Goal: Register for event/course

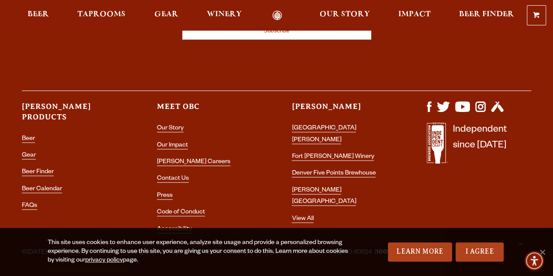
scroll to position [2540, 0]
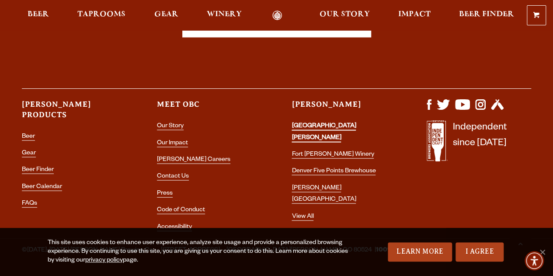
click at [338, 123] on link "[GEOGRAPHIC_DATA][PERSON_NAME]" at bounding box center [324, 132] width 64 height 19
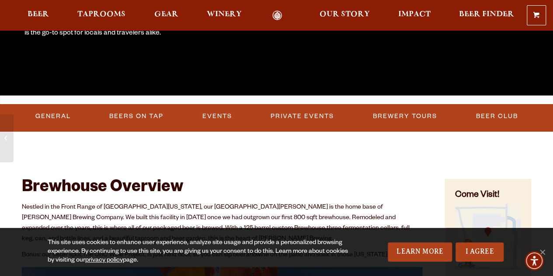
scroll to position [248, 0]
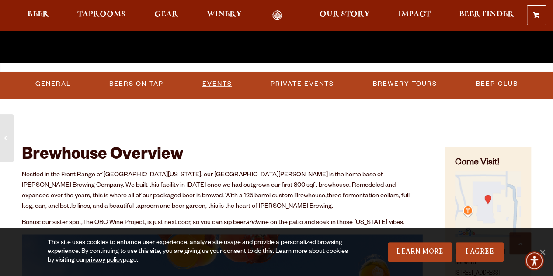
click at [217, 90] on link "Events" at bounding box center [217, 84] width 37 height 20
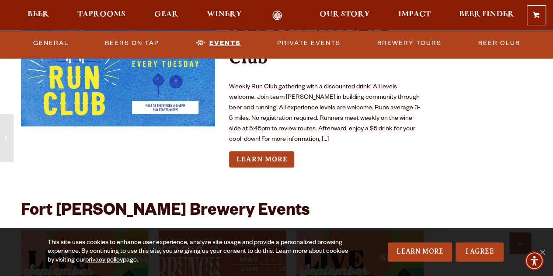
scroll to position [3209, 0]
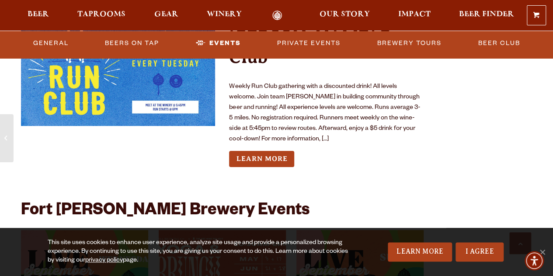
click at [313, 117] on p "Weekly Run Club gathering with a discounted drink! All levels welcome. Join tea…" at bounding box center [326, 113] width 194 height 63
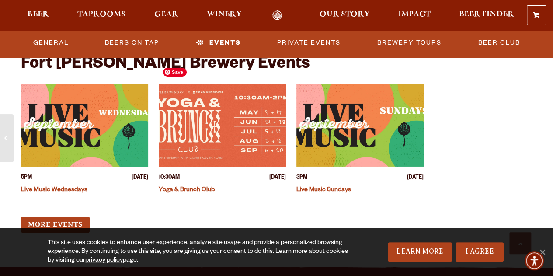
click at [245, 130] on img "View event details" at bounding box center [222, 124] width 127 height 83
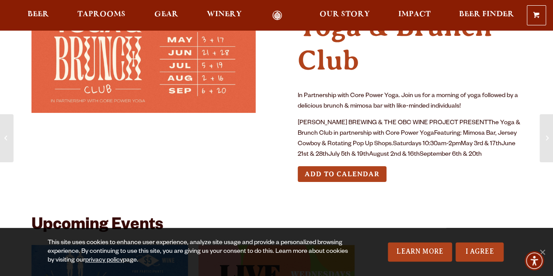
scroll to position [55, 0]
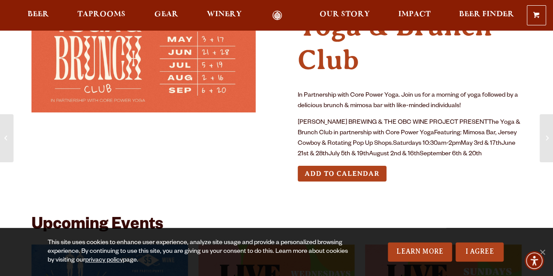
click at [351, 174] on button "Add to Calendar" at bounding box center [342, 174] width 89 height 16
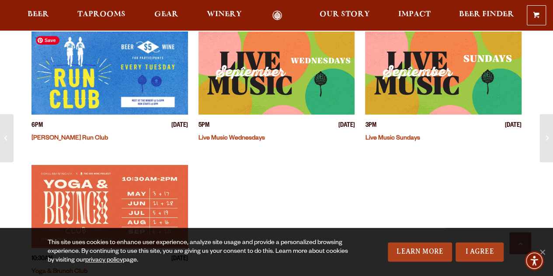
scroll to position [268, 0]
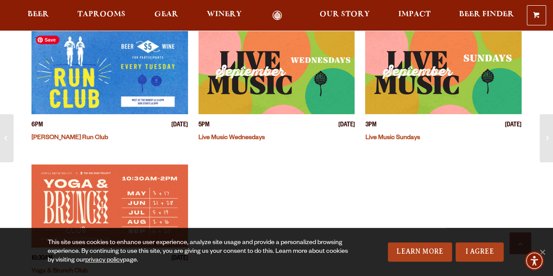
click at [120, 79] on img "View event details" at bounding box center [109, 72] width 156 height 83
